Goal: Task Accomplishment & Management: Manage account settings

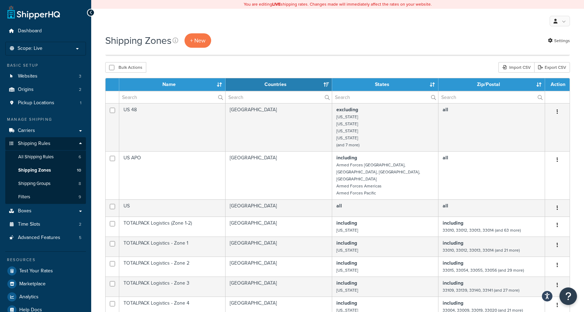
select select "15"
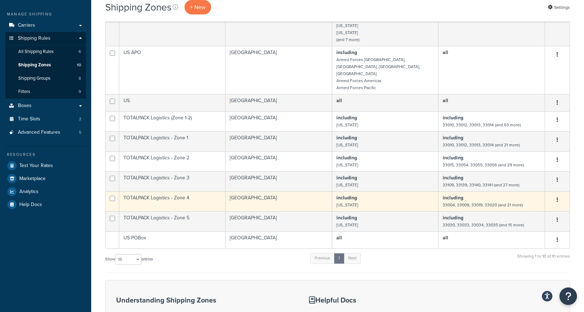
click at [219, 192] on td "TOTALPACK Logistics - Zone 4" at bounding box center [172, 201] width 106 height 20
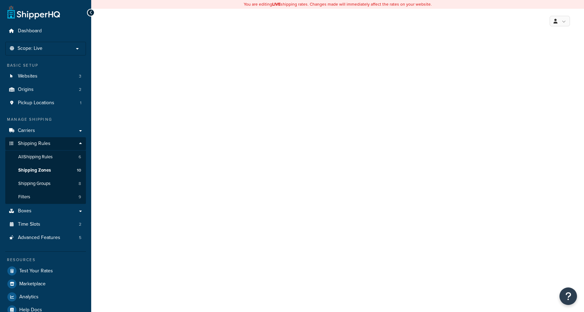
select select "including"
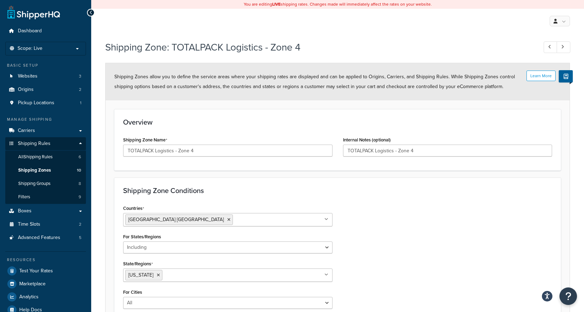
click at [219, 122] on h3 "Overview" at bounding box center [337, 122] width 429 height 8
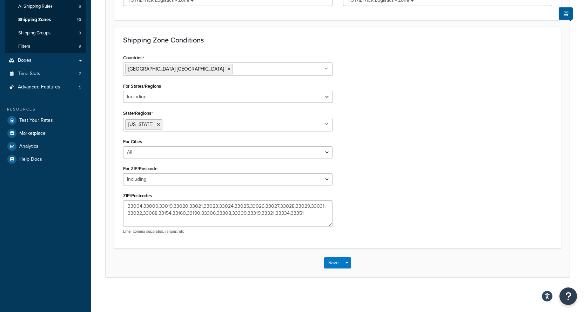
scroll to position [151, 0]
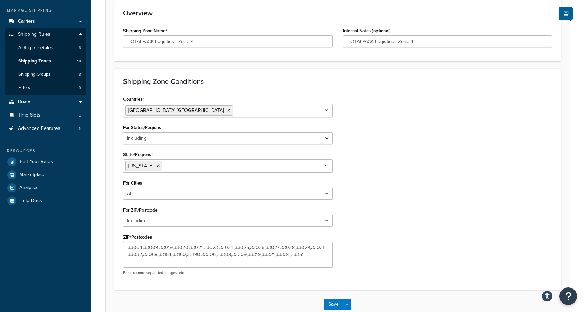
scroll to position [151, 0]
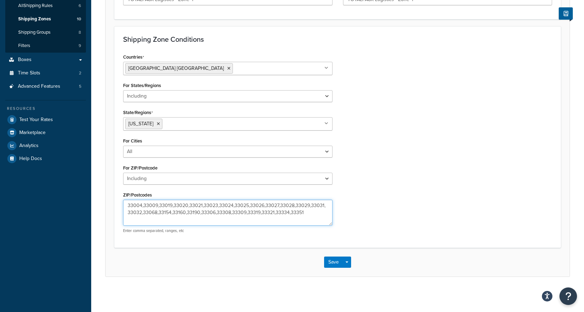
click at [316, 220] on textarea "33004,33009,33019,33020,33021,33023,33024,33025,33026,33027,33028,33029,33031,3…" at bounding box center [227, 213] width 209 height 26
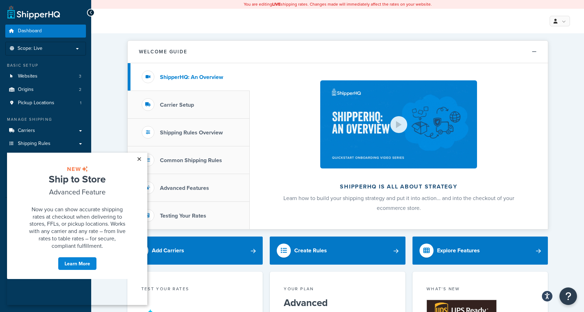
click at [141, 158] on link "×" at bounding box center [139, 159] width 12 height 13
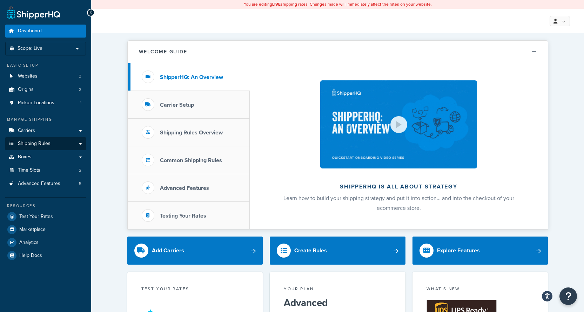
click at [74, 144] on link "Shipping Rules" at bounding box center [45, 143] width 81 height 13
click at [83, 142] on link "Shipping Rules" at bounding box center [45, 143] width 81 height 13
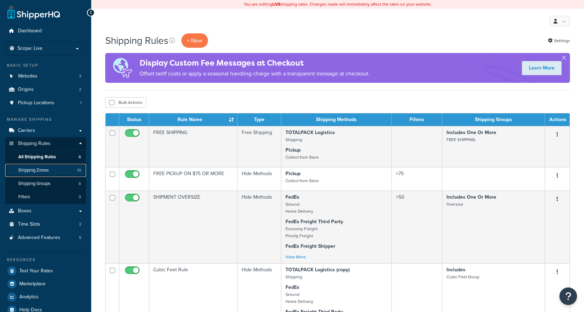
click at [63, 170] on link "Shipping Zones 10" at bounding box center [45, 170] width 81 height 13
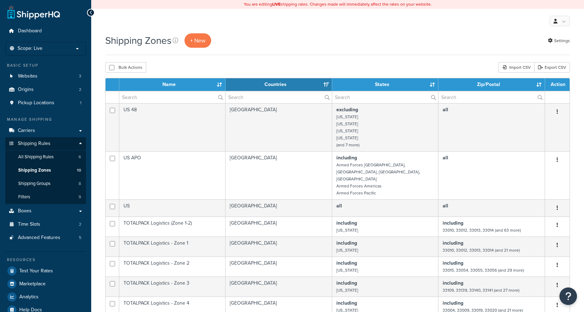
select select "15"
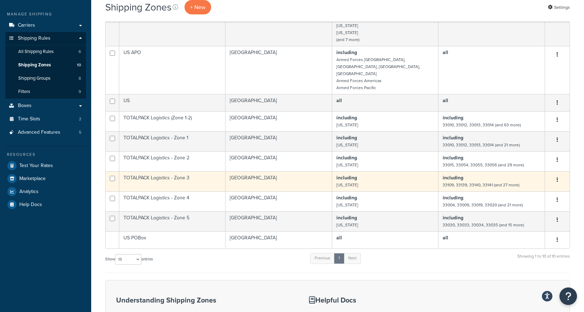
click at [269, 171] on td "United States" at bounding box center [278, 181] width 107 height 20
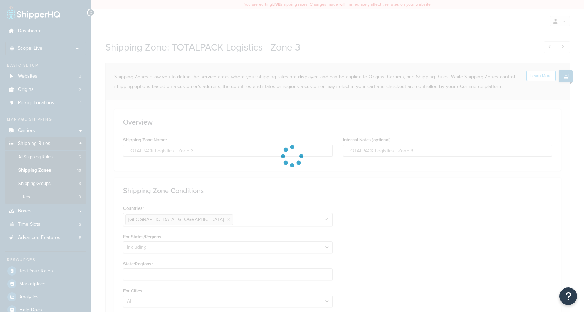
select select "including"
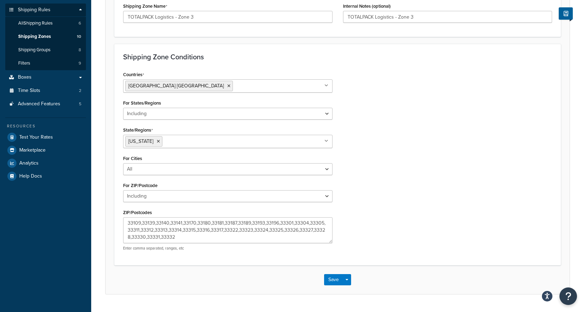
scroll to position [151, 0]
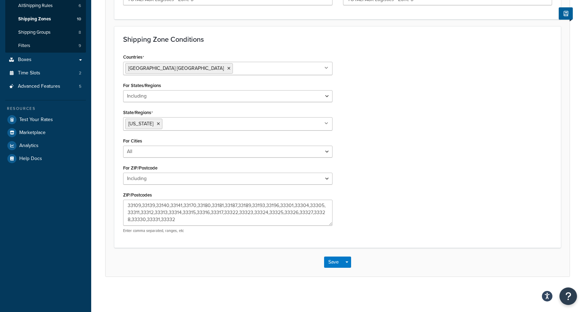
click at [220, 275] on div "Save Save Dropdown Save and Edit Save and Duplicate Save and Create New" at bounding box center [338, 262] width 464 height 29
click at [308, 207] on textarea "33109,33139,33140,33141,33170,33180,33181,33187,33189,33193,33196,33301,33304,3…" at bounding box center [227, 213] width 209 height 26
drag, startPoint x: 310, startPoint y: 206, endPoint x: 314, endPoint y: 206, distance: 3.9
click at [311, 206] on textarea "33109,33139,33140,33141,33170,33180,33181,33187,33189,33193,33196,33301,33304,3…" at bounding box center [227, 213] width 209 height 26
click at [317, 206] on textarea "33109,33139,33140,33141,33170,33180,33181,33187,33189,33193,33196,33301,33304,3…" at bounding box center [227, 213] width 209 height 26
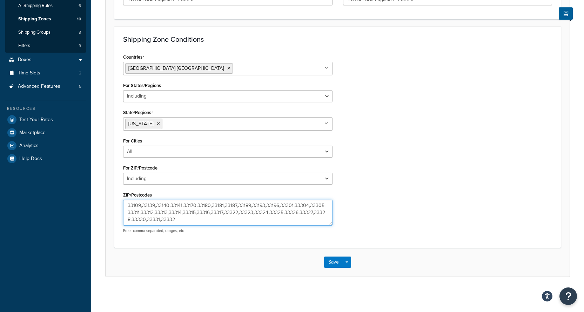
click at [319, 206] on textarea "33109,33139,33140,33141,33170,33180,33181,33187,33189,33193,33196,33301,33304,3…" at bounding box center [227, 213] width 209 height 26
drag, startPoint x: 278, startPoint y: 245, endPoint x: 353, endPoint y: 153, distance: 118.8
click at [278, 245] on div "Shipping Zone Conditions Countries United States USA All Countries ALL Afghanis…" at bounding box center [337, 136] width 446 height 221
drag, startPoint x: 305, startPoint y: 205, endPoint x: 318, endPoint y: 206, distance: 12.3
click at [318, 206] on textarea "33109,33139,33140,33141,33170,33180,33181,33187,33189,33193,33196,33301,33304,3…" at bounding box center [227, 213] width 209 height 26
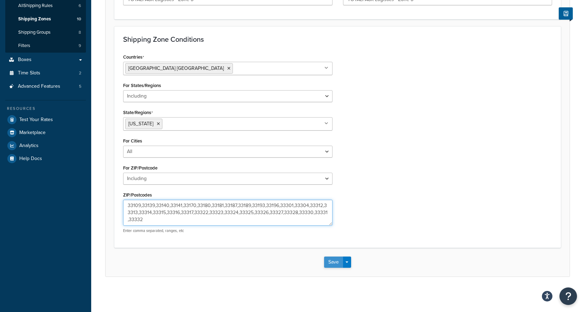
type textarea "33109,33139,33140,33141,33170,33180,33181,33187,33189,33193,33196,33301,33304,3…"
click at [332, 264] on button "Save" at bounding box center [333, 261] width 19 height 11
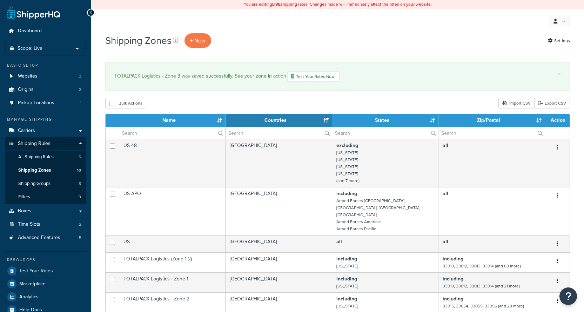
select select "15"
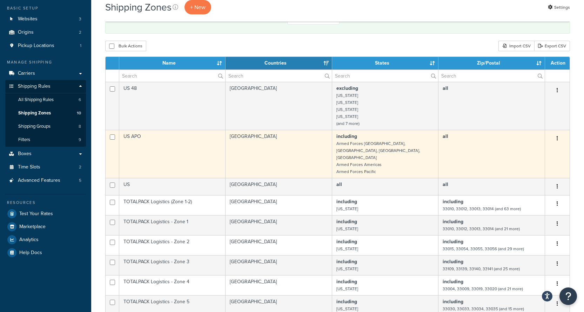
scroll to position [70, 0]
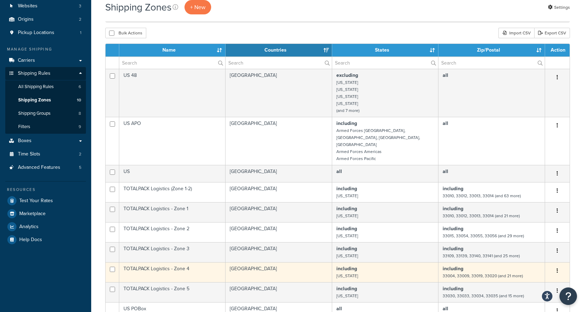
click at [257, 262] on td "[GEOGRAPHIC_DATA]" at bounding box center [278, 272] width 107 height 20
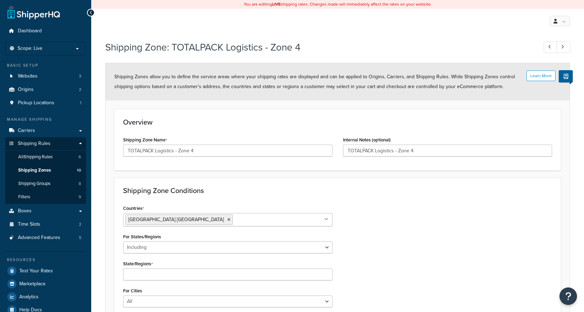
select select "including"
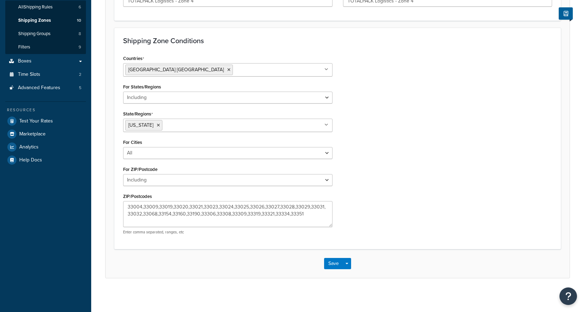
scroll to position [151, 0]
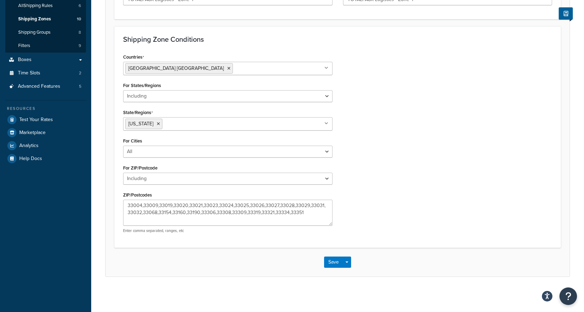
click at [260, 227] on div "33004,33009,33019,33020,33021,33023,33024,33025,33026,33027,33028,33029,33031,3…" at bounding box center [227, 217] width 209 height 34
click at [331, 217] on textarea "33004,33009,33019,33020,33021,33023,33024,33025,33026,33027,33028,33029,33031,3…" at bounding box center [227, 213] width 209 height 26
paste textarea "33305"
click at [228, 237] on div "Countries United States USA All Countries ALL Afghanistan AFG Albania ALB Alger…" at bounding box center [228, 145] width 220 height 187
click at [315, 213] on textarea "33004,33009,33019,33020,33021,33023,33024,33025,33026,33027,33028,33029,33031,3…" at bounding box center [227, 213] width 209 height 26
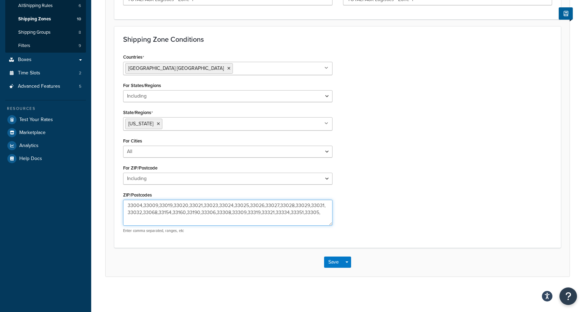
paste textarea "33311"
type textarea "33004,33009,33019,33020,33021,33023,33024,33025,33026,33027,33028,33029,33031,3…"
click at [336, 256] on button "Save" at bounding box center [333, 261] width 19 height 11
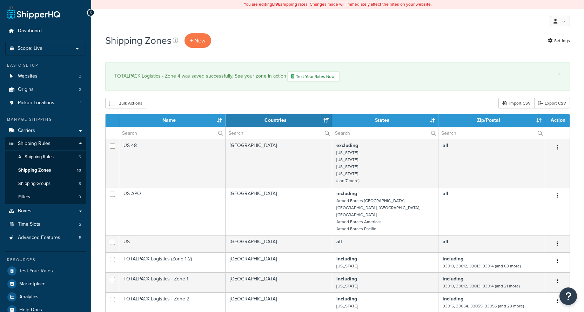
select select "15"
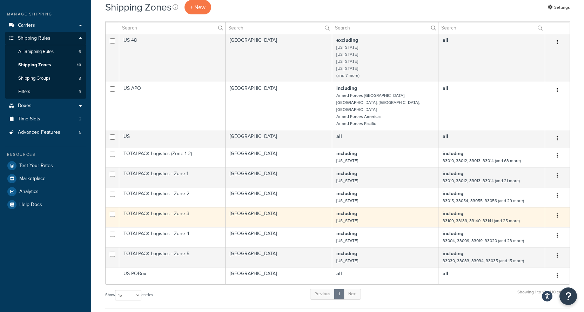
click at [209, 207] on td "TOTALPACK Logistics - Zone 3" at bounding box center [172, 217] width 106 height 20
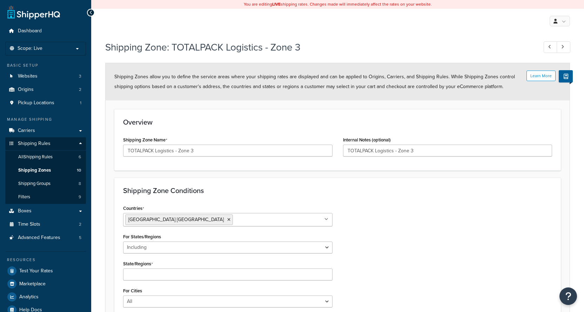
select select "including"
click at [232, 183] on div "Shipping Zone Conditions Countries United States USA All Countries ALL Afghanis…" at bounding box center [337, 287] width 446 height 221
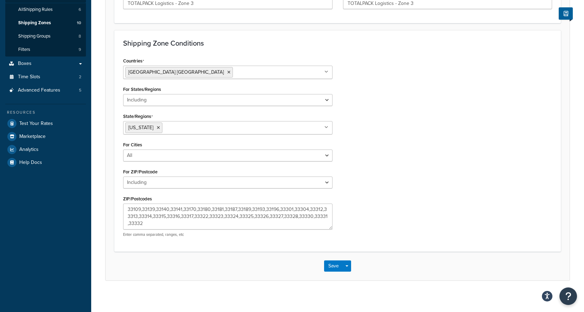
scroll to position [151, 0]
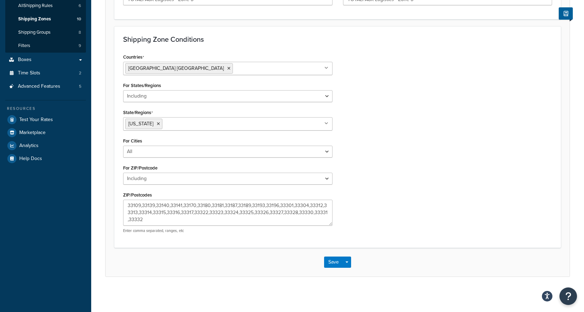
click at [194, 257] on div "Save Save Dropdown Save and Edit Save and Duplicate Save and Create New" at bounding box center [338, 262] width 464 height 29
click at [133, 214] on textarea "33109,33139,33140,33141,33170,33180,33181,33187,33189,33193,33196,33301,33304,3…" at bounding box center [227, 213] width 209 height 26
click at [190, 213] on textarea "33109,33139,33140,33141,33170,33180,33181,33187,33189,33193,33196,33301,33304,3…" at bounding box center [227, 213] width 209 height 26
click at [188, 211] on textarea "33109,33139,33140,33141,33170,33180,33181,33187,33189,33193,33196,33301,33304,3…" at bounding box center [227, 213] width 209 height 26
click at [234, 215] on textarea "33109,33139,33140,33141,33170,33180,33181,33187,33189,33193,33196,33301,33304,3…" at bounding box center [227, 213] width 209 height 26
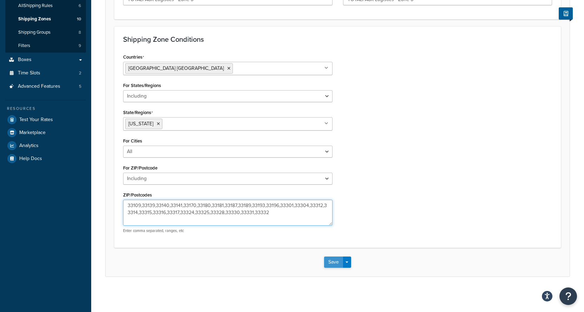
type textarea "33109,33139,33140,33141,33170,33180,33181,33187,33189,33193,33196,33301,33304,3…"
click at [336, 263] on button "Save" at bounding box center [333, 261] width 19 height 11
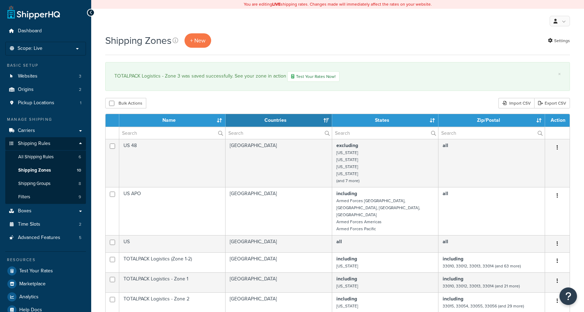
select select "15"
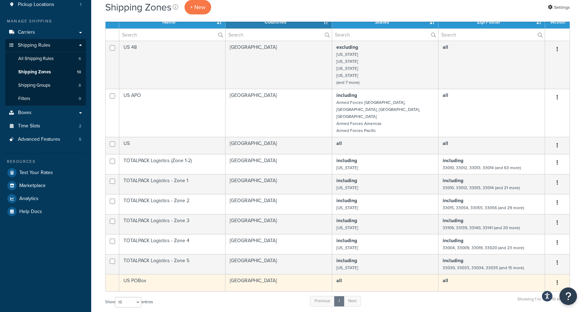
scroll to position [105, 0]
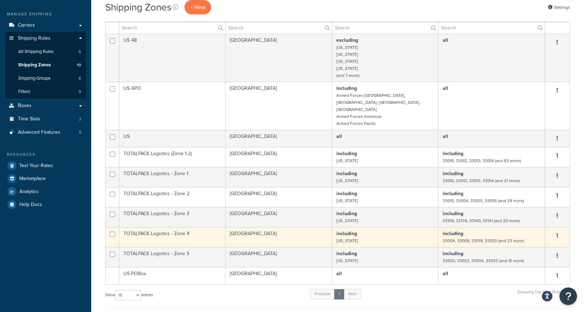
click at [196, 227] on td "TOTALPACK Logistics - Zone 4" at bounding box center [172, 237] width 106 height 20
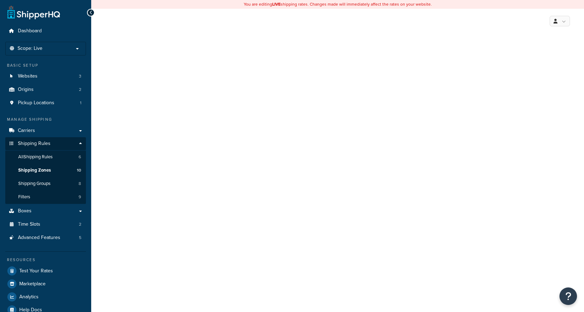
select select "including"
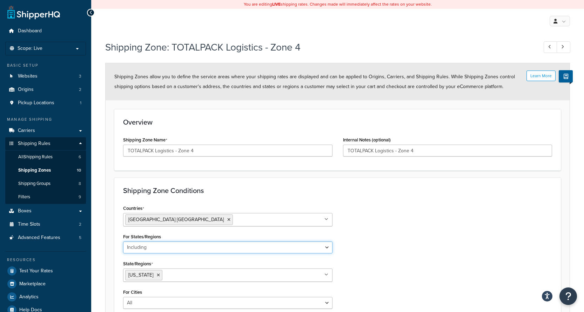
click at [212, 249] on select "All Including Excluding" at bounding box center [227, 247] width 209 height 12
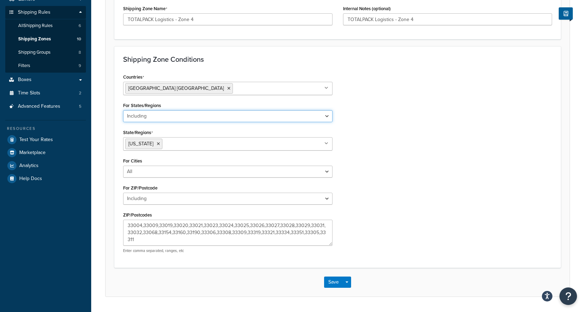
scroll to position [151, 0]
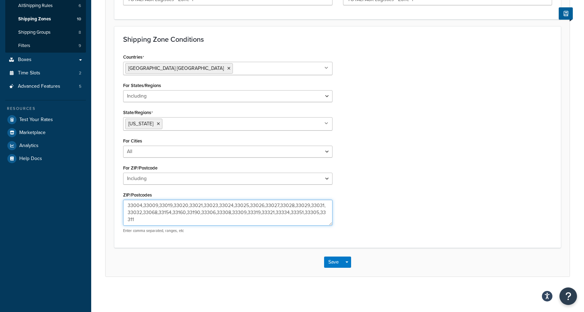
click at [325, 217] on textarea "33004,33009,33019,33020,33021,33023,33024,33025,33026,33027,33028,33029,33031,3…" at bounding box center [227, 213] width 209 height 26
paste textarea "33313"
click at [163, 218] on textarea "33004,33009,33019,33020,33021,33023,33024,33025,33026,33027,33028,33029,33031,3…" at bounding box center [227, 213] width 209 height 26
paste textarea "33322"
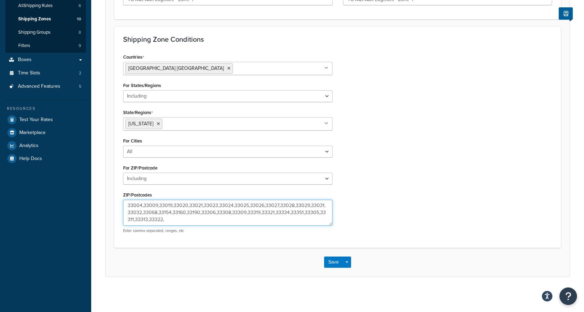
paste textarea "33322"
click at [190, 221] on textarea "33004,33009,33019,33020,33021,33023,33024,33025,33026,33027,33028,33029,33031,3…" at bounding box center [227, 213] width 209 height 26
paste textarea "33326"
type textarea "33004,33009,33019,33020,33021,33023,33024,33025,33026,33027,33028,33029,33031,3…"
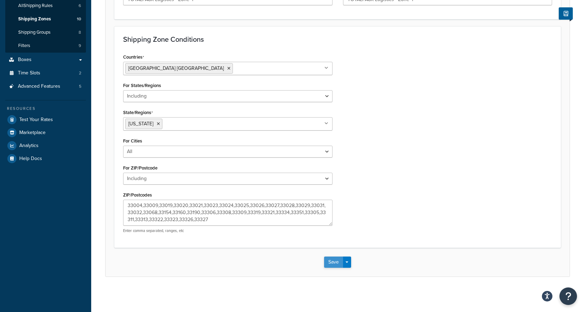
click at [333, 260] on button "Save" at bounding box center [333, 261] width 19 height 11
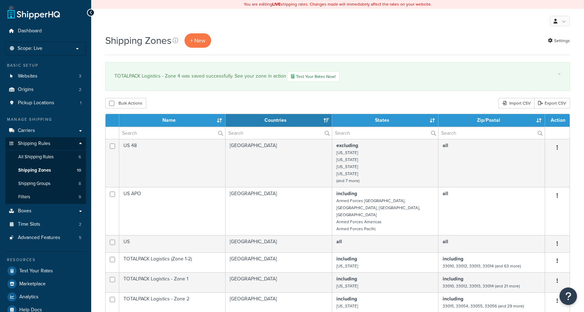
select select "15"
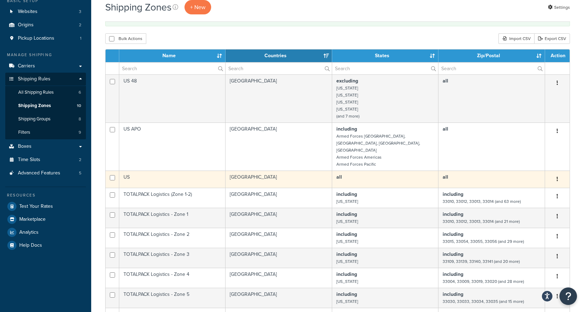
scroll to position [70, 0]
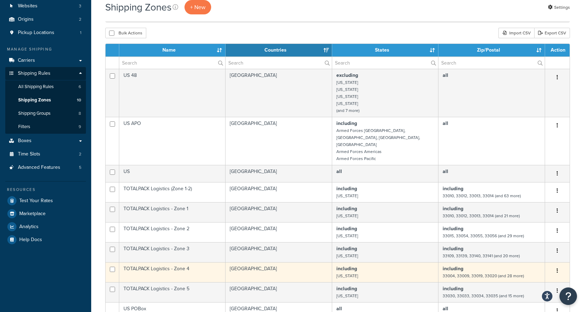
click at [204, 262] on td "TOTALPACK Logistics - Zone 4" at bounding box center [172, 272] width 106 height 20
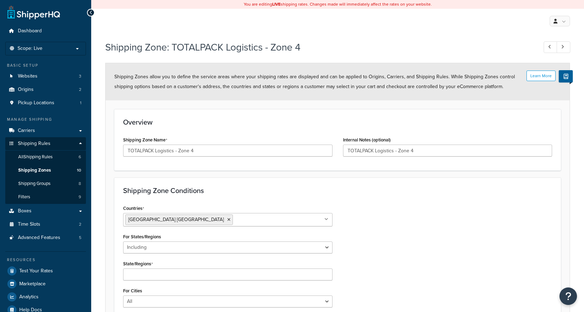
select select "including"
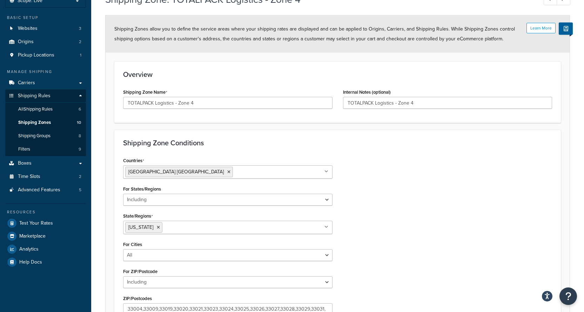
scroll to position [140, 0]
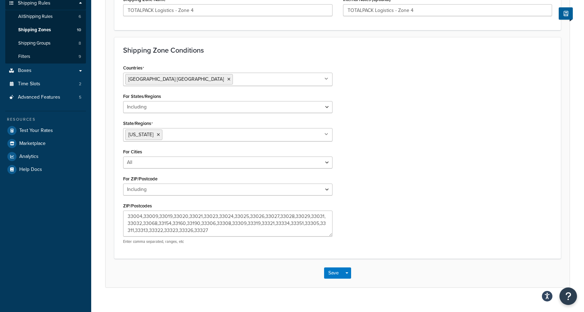
click at [258, 259] on div "Save Save Dropdown Save and Edit Save and Duplicate Save and Create New" at bounding box center [338, 272] width 464 height 29
drag, startPoint x: 158, startPoint y: 218, endPoint x: 143, endPoint y: 217, distance: 14.4
click at [143, 217] on textarea "33004,33009,33019,33020,33021,33023,33024,33025,33026,33027,33028,33029,33031,3…" at bounding box center [227, 223] width 209 height 26
drag, startPoint x: 157, startPoint y: 217, endPoint x: 145, endPoint y: 217, distance: 12.3
click at [145, 217] on textarea "33004,33019,33020,33021,33023,33024,33025,33026,33027,33028,33029,33031,33032,3…" at bounding box center [227, 223] width 209 height 26
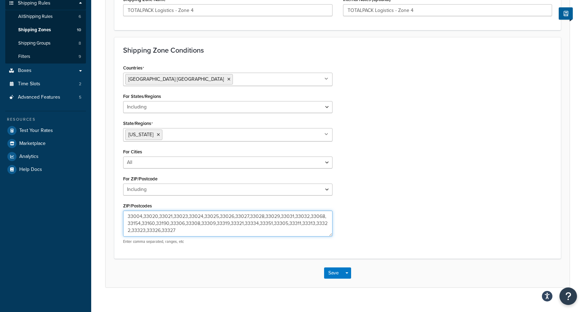
drag, startPoint x: 143, startPoint y: 218, endPoint x: 277, endPoint y: 216, distance: 133.6
click at [277, 216] on textarea "33004,33020,33021,33023,33024,33025,33026,33027,33028,33029,33031,33032,33068,3…" at bounding box center [227, 223] width 209 height 26
type textarea "33004,33031,33032,33068,33154,33160,33190,33306,33308,33309,33319,33321,33334,3…"
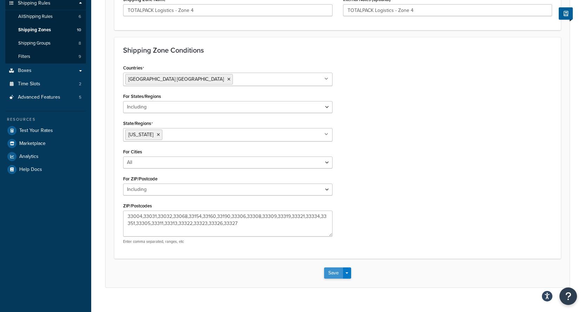
click at [336, 277] on button "Save" at bounding box center [333, 272] width 19 height 11
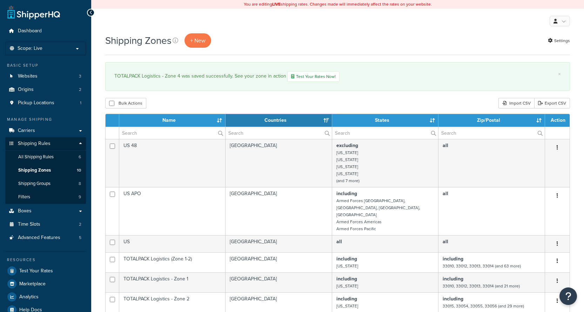
select select "15"
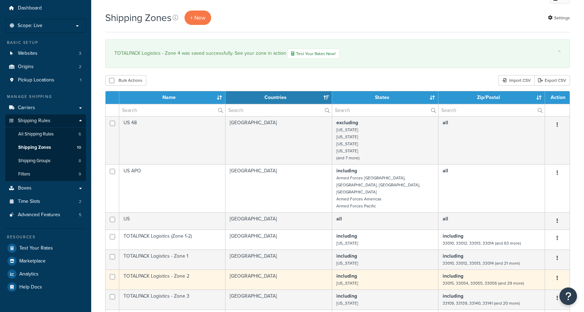
scroll to position [35, 0]
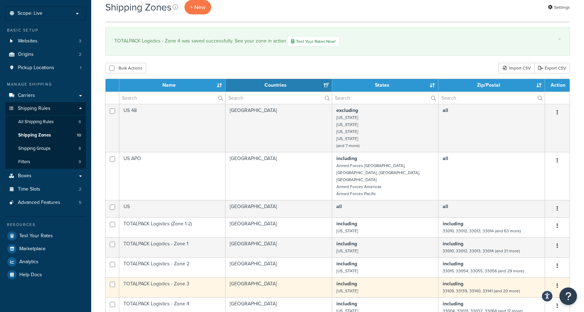
click at [193, 277] on td "TOTALPACK Logistics - Zone 3" at bounding box center [172, 287] width 106 height 20
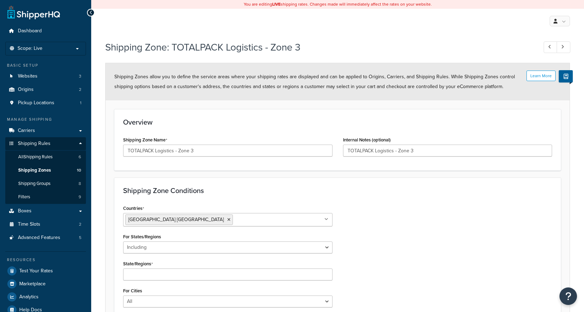
select select "including"
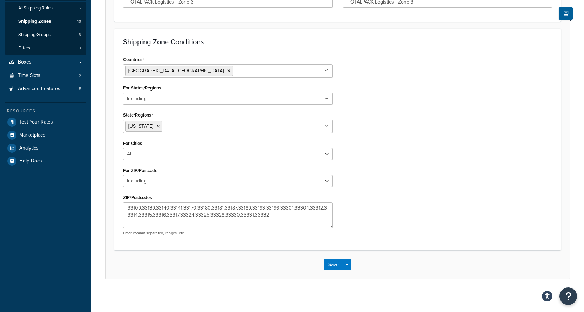
scroll to position [151, 0]
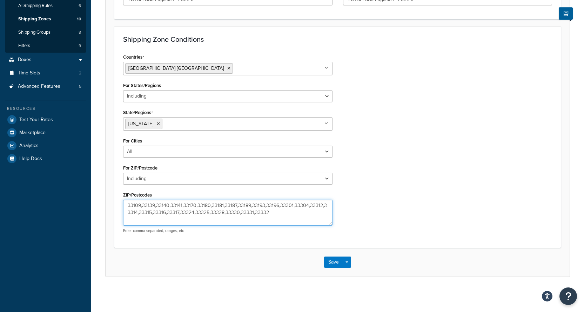
click at [283, 214] on textarea "33109,33139,33140,33141,33170,33180,33181,33187,33189,33193,33196,33301,33304,3…" at bounding box center [227, 213] width 209 height 26
paste textarea "33009"
click at [283, 214] on textarea "33109,33139,33140,33141,33170,33180,33181,33187,33189,33193,33196,33301,33304,3…" at bounding box center [227, 213] width 209 height 26
click at [284, 213] on textarea "33109,33139,33140,33141,33170,33180,33181,33187,33189,33193,33196,33301,33304,3…" at bounding box center [227, 213] width 209 height 26
paste textarea "33019"
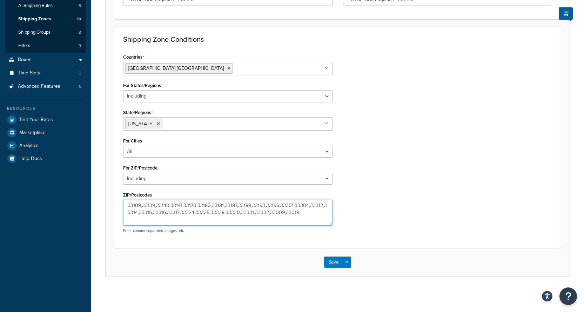
click at [268, 222] on textarea "33109,33139,33140,33141,33170,33180,33181,33187,33189,33193,33196,33301,33304,3…" at bounding box center [227, 213] width 209 height 26
click at [316, 204] on textarea "33109,33139,33140,33141,33170,33180,33181,33187,33189,33193,33196,33301,33304,3…" at bounding box center [227, 213] width 209 height 26
click at [309, 217] on textarea "33109,33139,33140,33141,33170,33180,33181,33187,33189,33193,33196,33301,33304,3…" at bounding box center [227, 213] width 209 height 26
click at [301, 215] on textarea "33109,33139,33140,33141,33170,33180,33181,33187,33189,33193,33196,33301,33304,3…" at bounding box center [227, 213] width 209 height 26
paste textarea "33020"
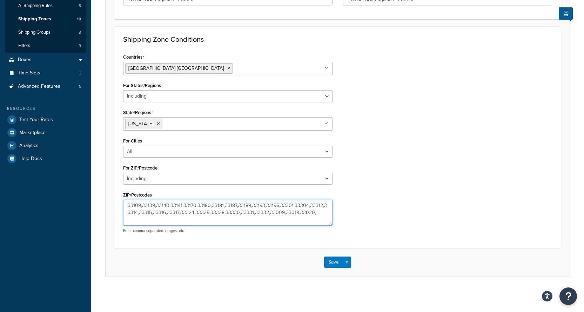
paste textarea "33020"
drag, startPoint x: 151, startPoint y: 216, endPoint x: 137, endPoint y: 215, distance: 13.7
click at [137, 215] on textarea "33109,33139,33140,33141,33170,33180,33181,33187,33189,33193,33196,33301,33304,3…" at bounding box center [227, 213] width 209 height 26
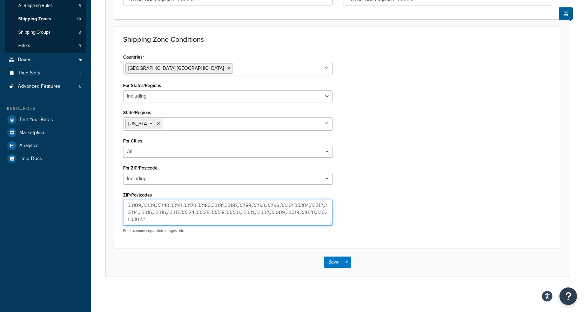
click at [158, 213] on textarea "33109,33139,33140,33141,33170,33180,33181,33187,33189,33193,33196,33301,33304,3…" at bounding box center [227, 213] width 209 height 26
paste textarea "33022"
click at [151, 216] on textarea "33109,33139,33140,33141,33170,33180,33181,33187,33189,33193,33196,33301,33304,3…" at bounding box center [227, 213] width 209 height 26
paste textarea "33022"
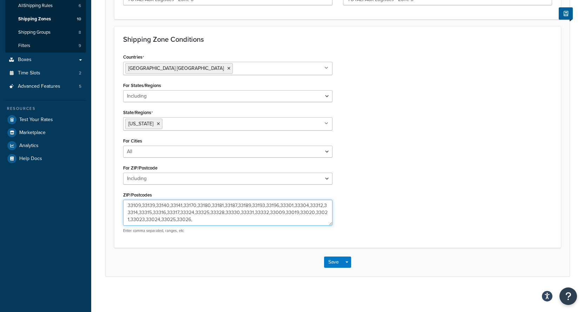
paste textarea "33022"
type textarea "33109,33139,33140,33141,33170,33180,33181,33187,33189,33193,33196,33301,33304,3…"
click at [259, 248] on div "Save Save Dropdown Save and Edit Save and Duplicate Save and Create New" at bounding box center [338, 262] width 464 height 29
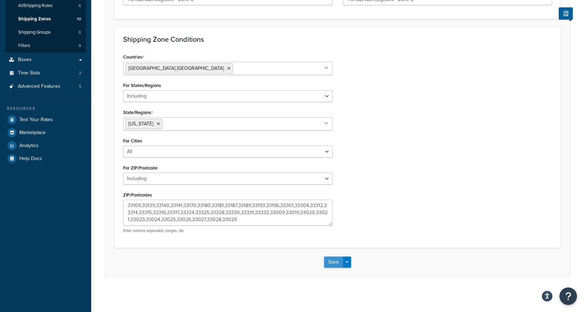
click at [335, 257] on button "Save" at bounding box center [333, 261] width 19 height 11
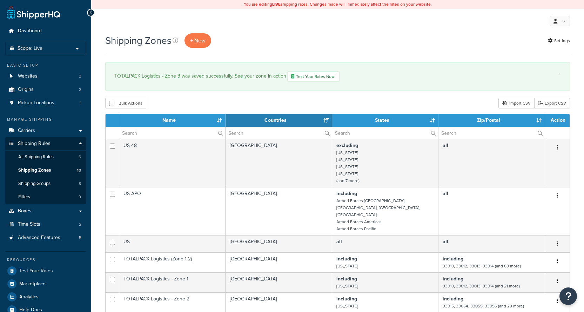
select select "15"
click at [47, 171] on span "Shipping Zones" at bounding box center [34, 170] width 33 height 6
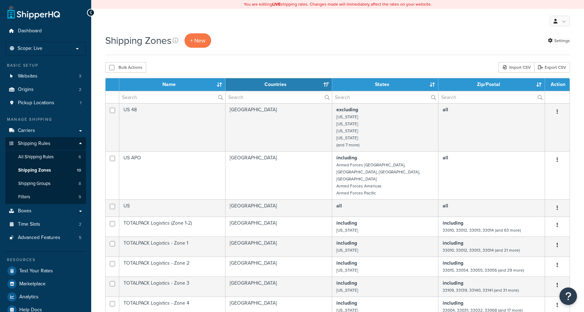
select select "15"
